Goal: Find contact information: Find contact information

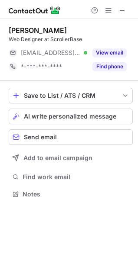
scroll to position [188, 138]
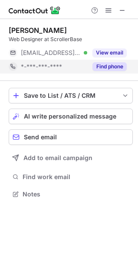
click at [106, 68] on button "Find phone" at bounding box center [109, 66] width 34 height 9
click at [106, 66] on div "*-***-***-****" at bounding box center [74, 67] width 106 height 8
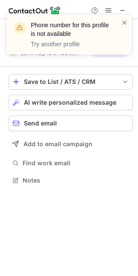
scroll to position [174, 138]
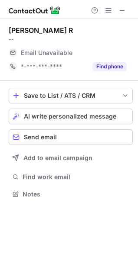
scroll to position [188, 138]
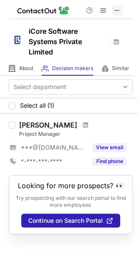
click at [118, 13] on span at bounding box center [116, 10] width 7 height 7
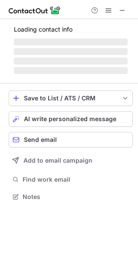
scroll to position [202, 138]
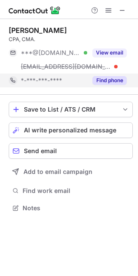
click at [103, 77] on button "Find phone" at bounding box center [109, 80] width 34 height 9
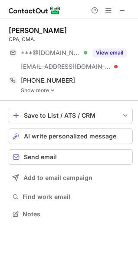
click at [46, 90] on link "Show more" at bounding box center [77, 90] width 112 height 6
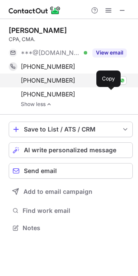
scroll to position [222, 138]
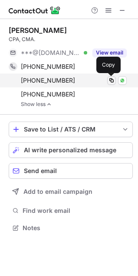
click at [110, 80] on span at bounding box center [111, 80] width 7 height 7
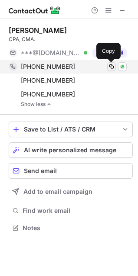
click at [110, 66] on span at bounding box center [111, 66] width 7 height 7
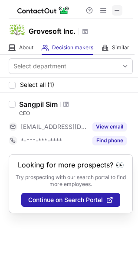
click at [116, 11] on span at bounding box center [116, 10] width 7 height 7
